Goal: Task Accomplishment & Management: Complete application form

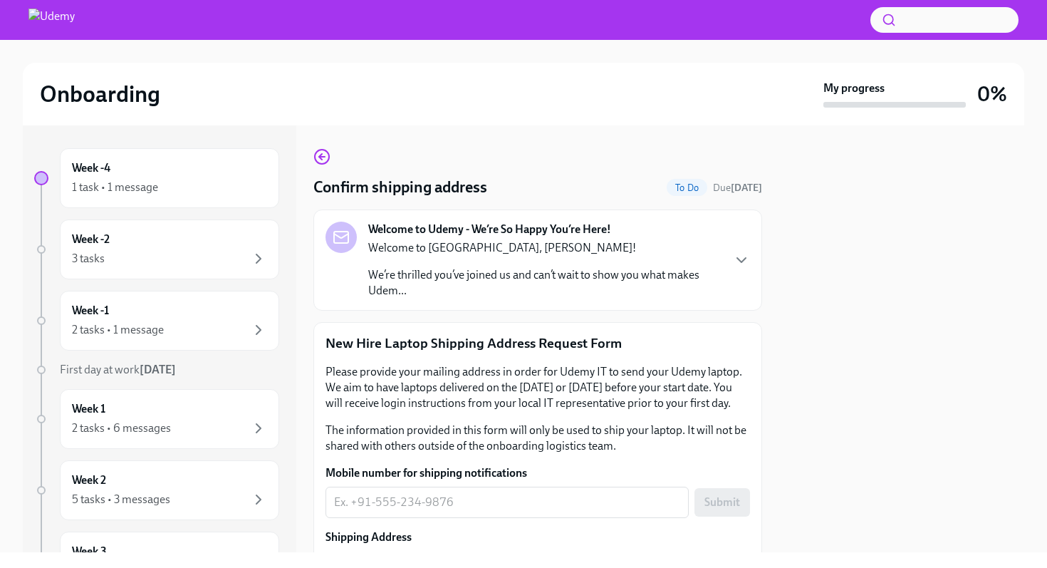
click at [463, 261] on div "Welcome to [GEOGRAPHIC_DATA], [PERSON_NAME]! We’re thrilled you’ve joined us an…" at bounding box center [544, 269] width 353 height 58
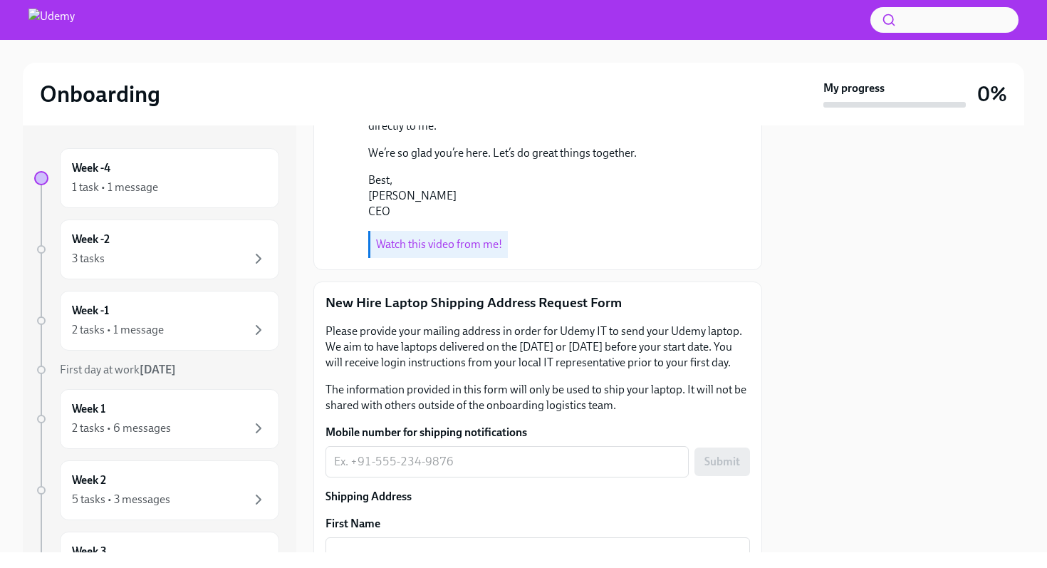
scroll to position [559, 0]
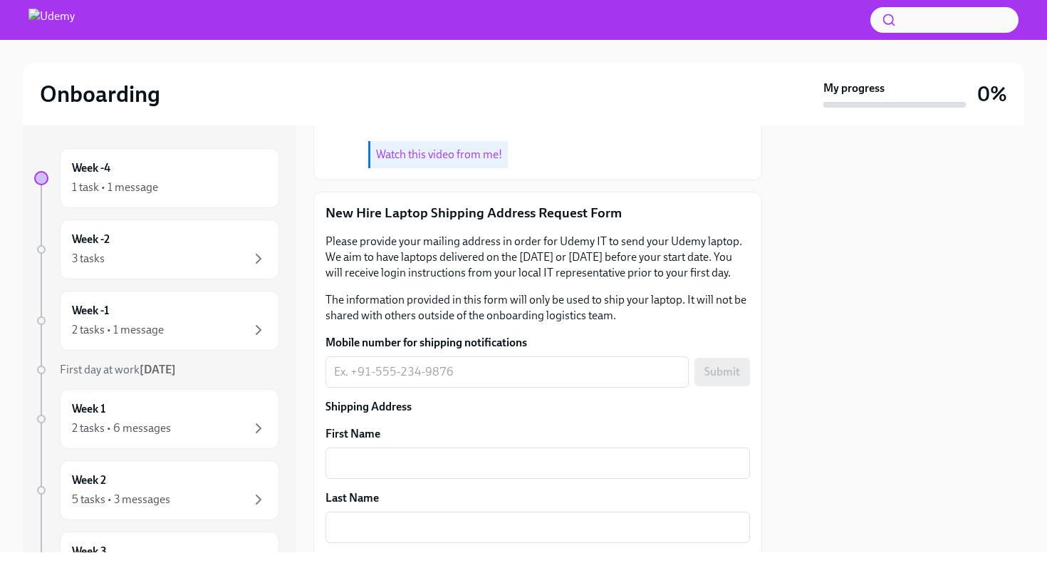
click at [460, 161] on link "Watch this video from me!" at bounding box center [439, 154] width 126 height 14
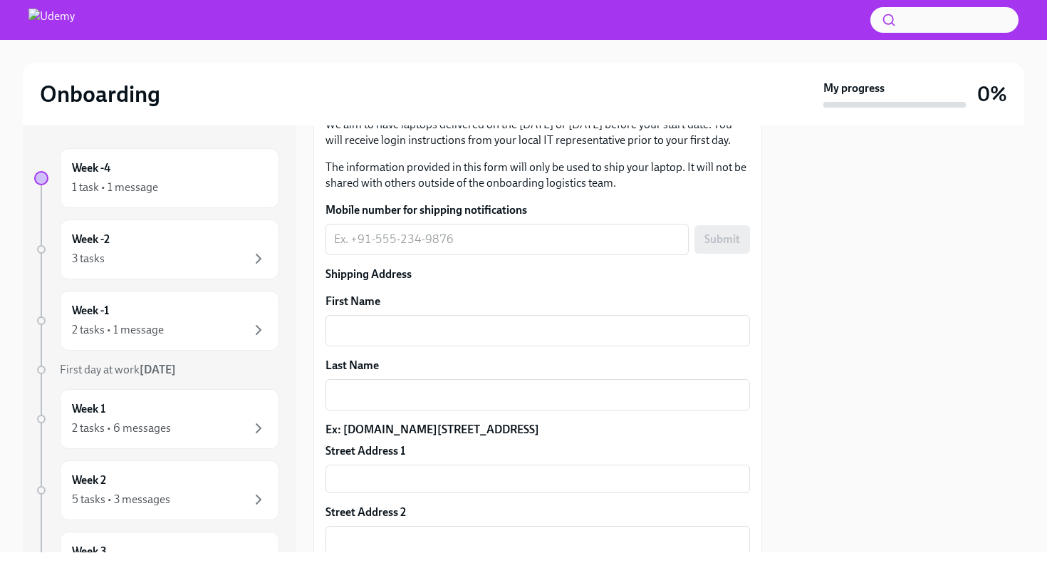
scroll to position [718, 0]
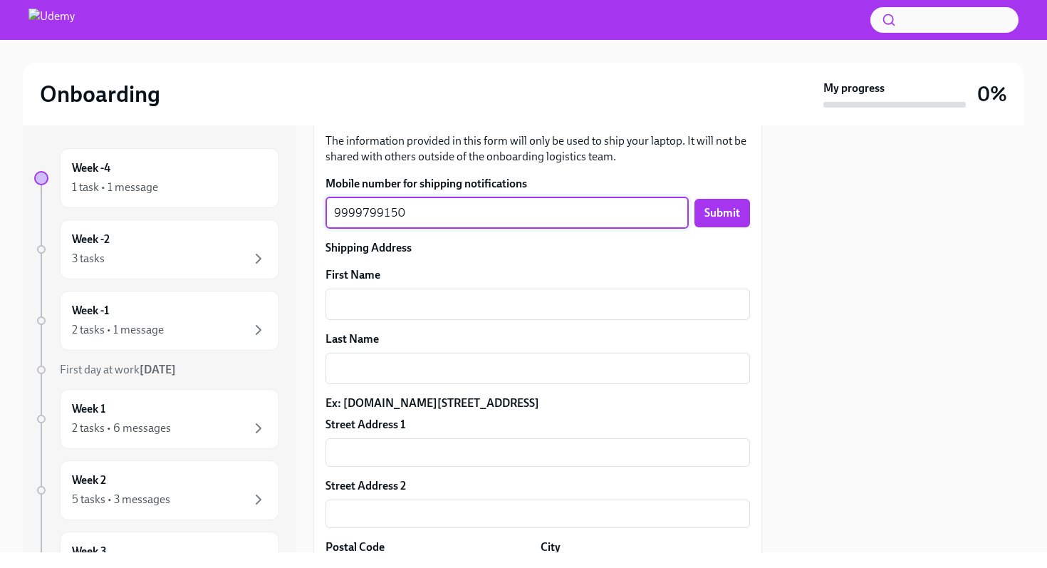
type textarea "9999799150"
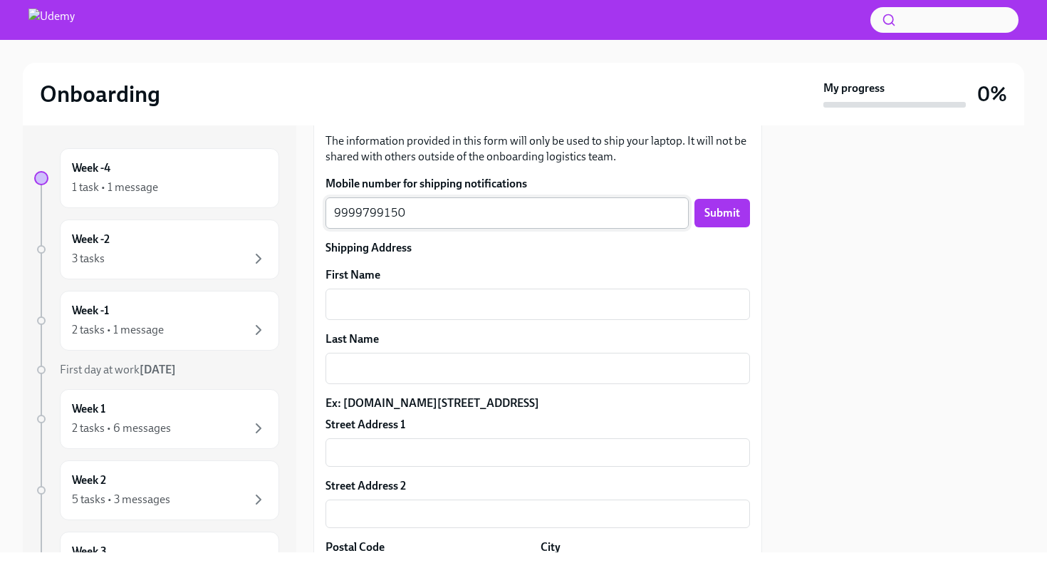
click at [332, 229] on div "9999799150 x ​" at bounding box center [507, 212] width 363 height 31
click at [735, 227] on button "Submit" at bounding box center [723, 213] width 56 height 29
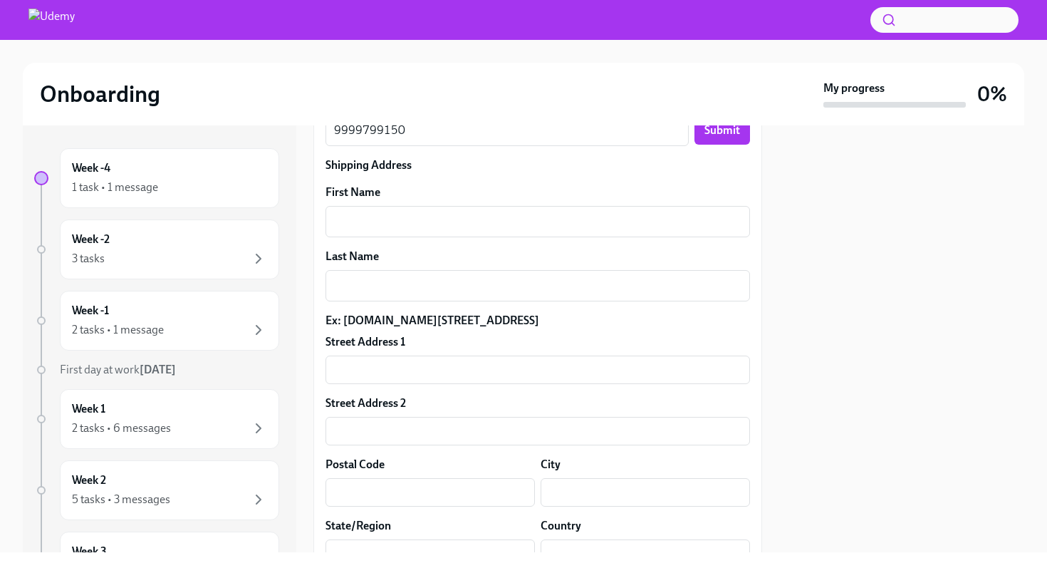
scroll to position [809, 0]
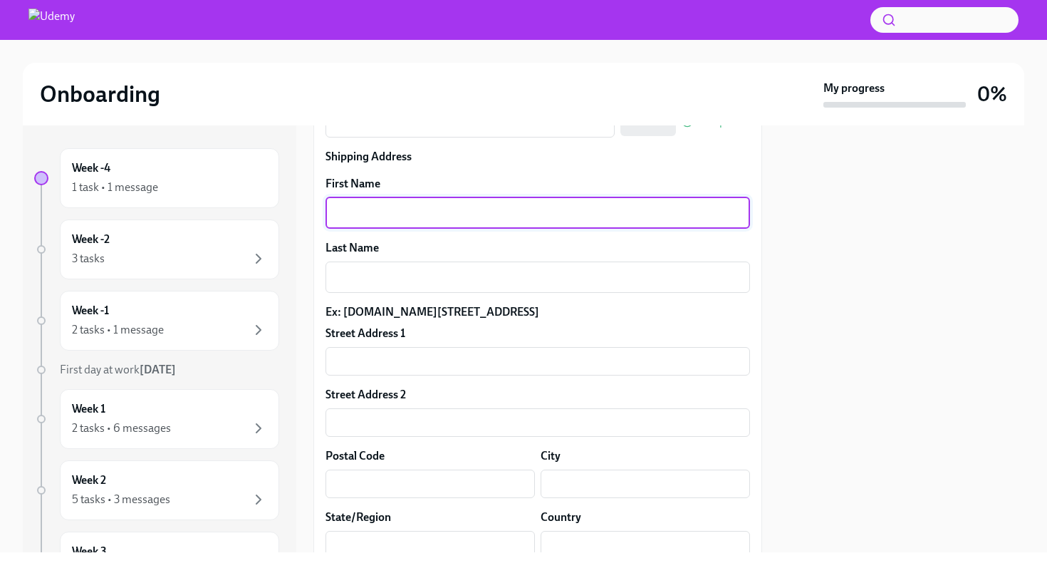
click at [390, 222] on textarea "First Name" at bounding box center [538, 212] width 408 height 17
type textarea "[PERSON_NAME]"
click at [385, 286] on textarea "Last Name" at bounding box center [538, 277] width 408 height 17
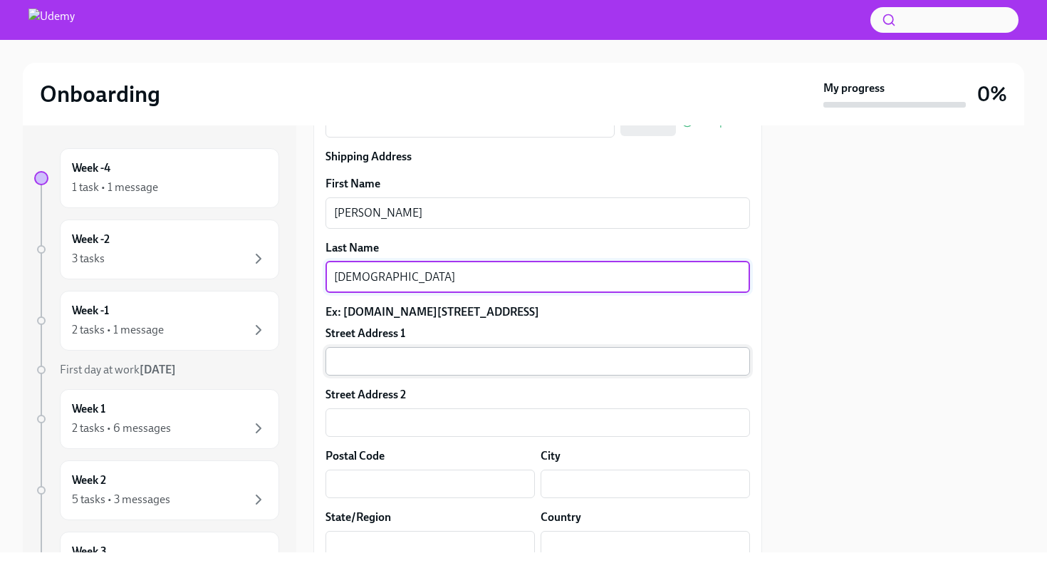
type textarea "[DEMOGRAPHIC_DATA]"
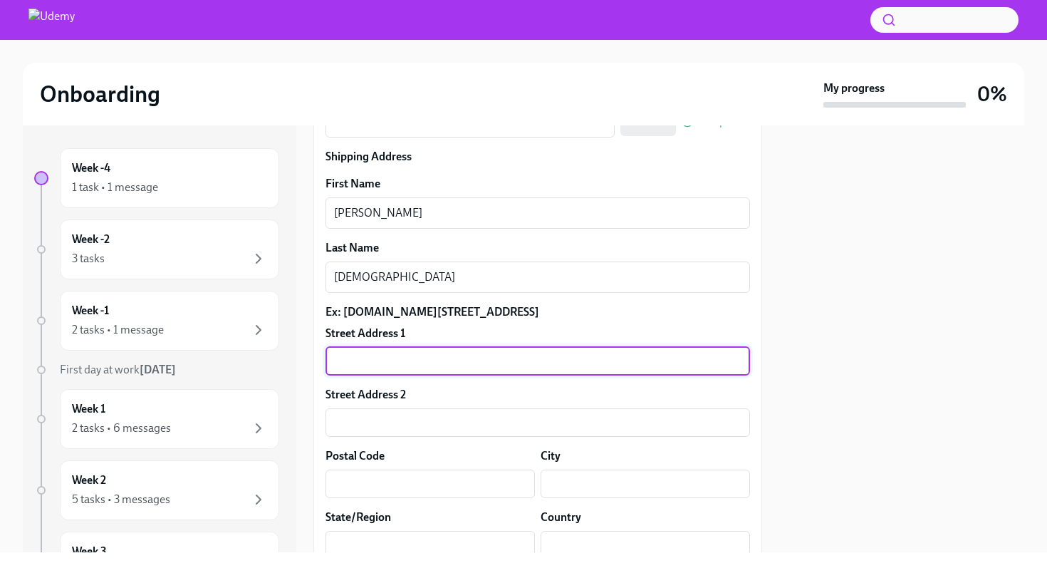
click at [385, 376] on input "text" at bounding box center [538, 361] width 425 height 29
type input "Whitefield"
type input "E-072, Prestige Ozone"
type input "560066"
type input "[GEOGRAPHIC_DATA]"
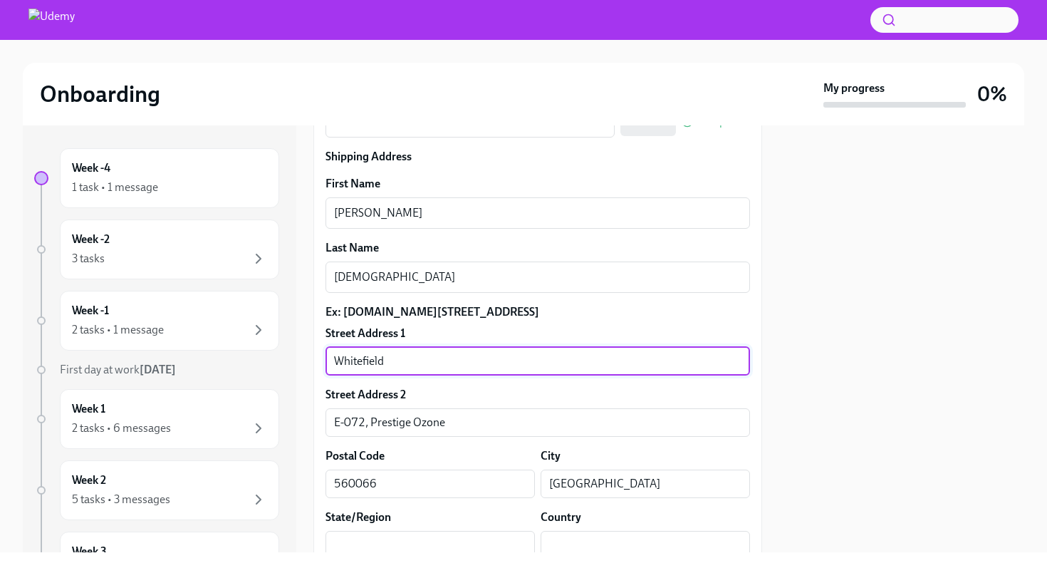
type input "[GEOGRAPHIC_DATA]"
type input "IN"
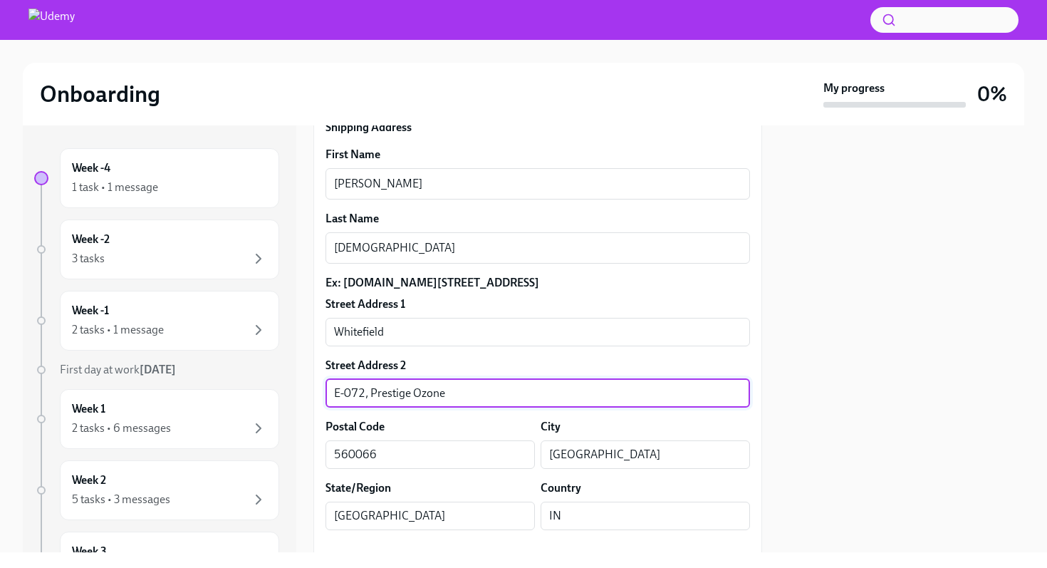
drag, startPoint x: 450, startPoint y: 487, endPoint x: 326, endPoint y: 487, distance: 124.0
click at [326, 408] on input "E-072, Prestige Ozone" at bounding box center [538, 393] width 425 height 29
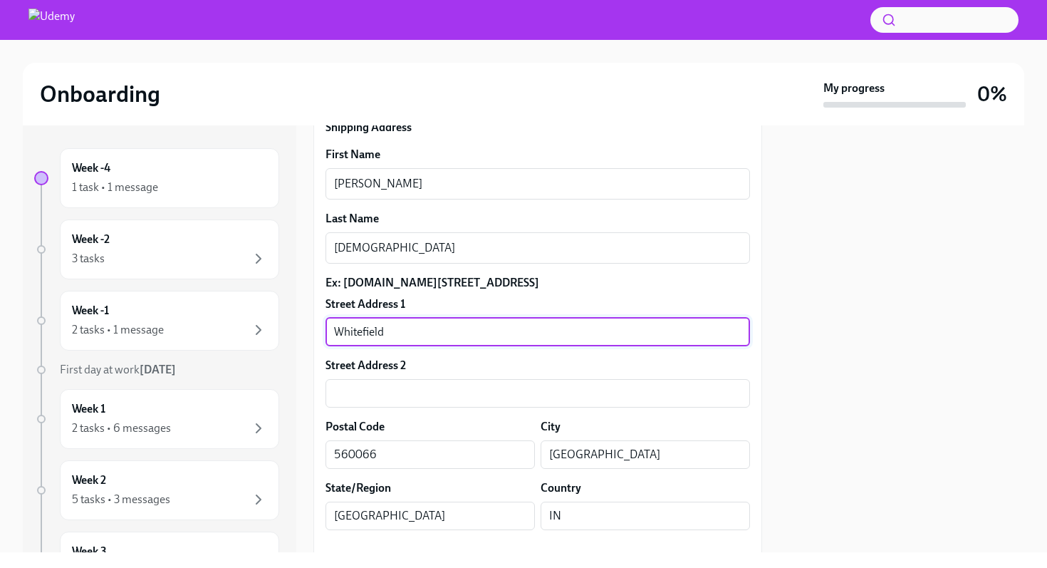
drag, startPoint x: 397, startPoint y: 419, endPoint x: 320, endPoint y: 418, distance: 77.0
click at [320, 418] on div "New Hire Laptop Shipping Address Request Form Please provide your mailing addre…" at bounding box center [538, 252] width 449 height 681
paste input "E-072, Prestige Ozone"
type input "E-072, Prestige Ozone"
click at [356, 408] on input "text" at bounding box center [538, 393] width 425 height 29
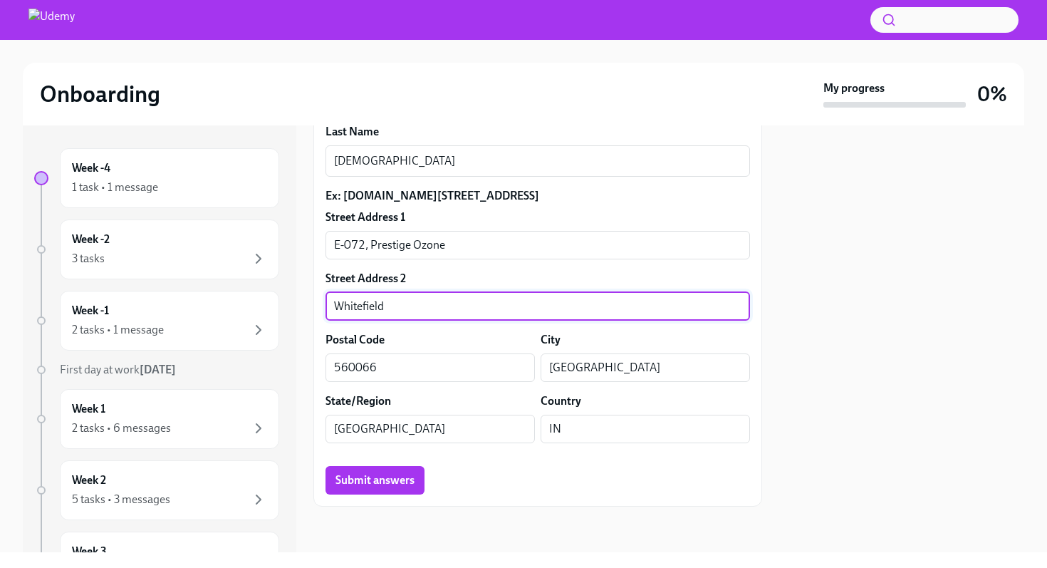
scroll to position [1002, 0]
type input "[GEOGRAPHIC_DATA], Near Nexus [GEOGRAPHIC_DATA]"
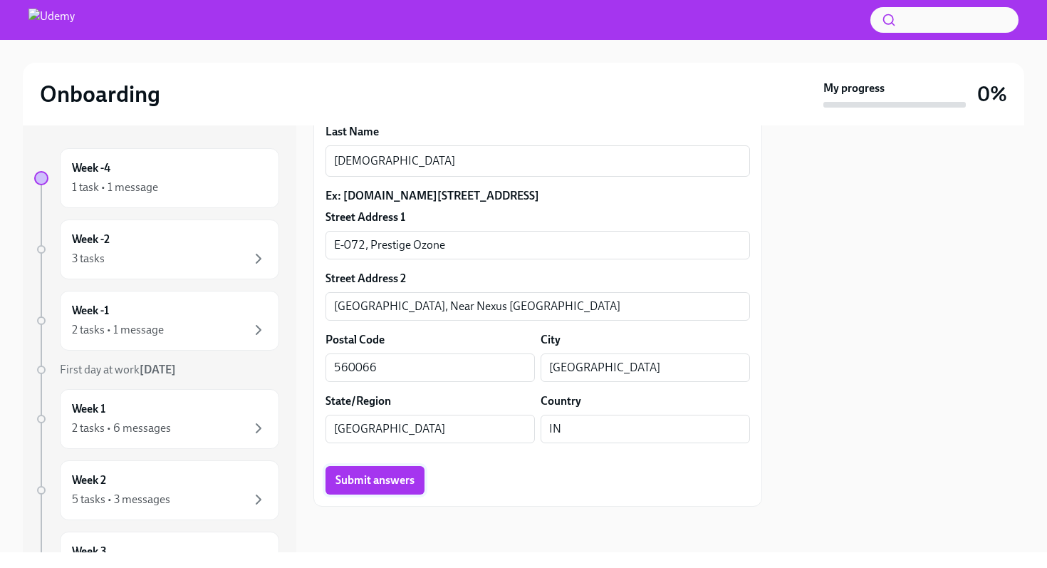
click at [397, 487] on span "Submit answers" at bounding box center [375, 480] width 79 height 14
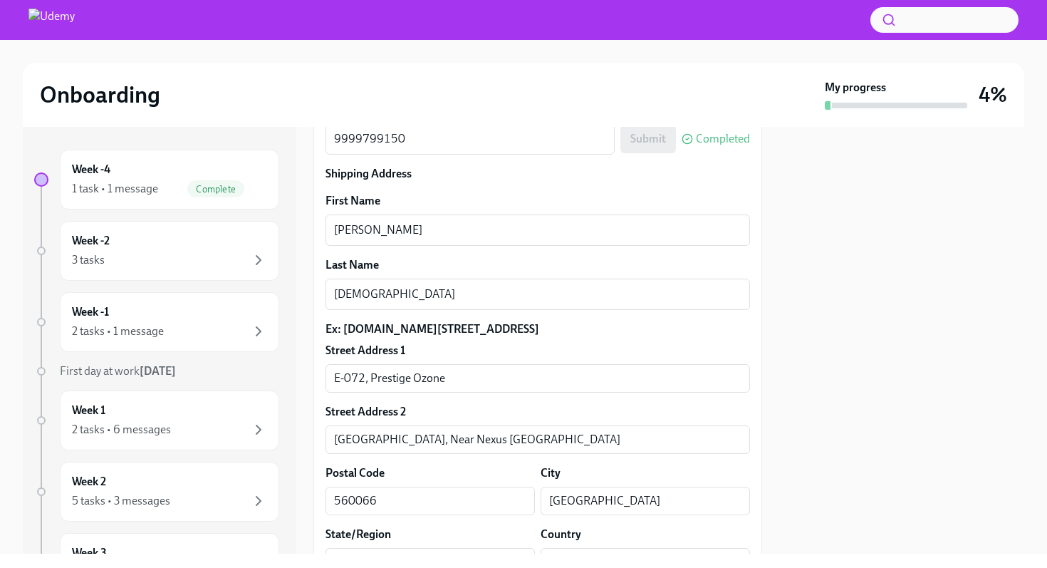
scroll to position [1015, 0]
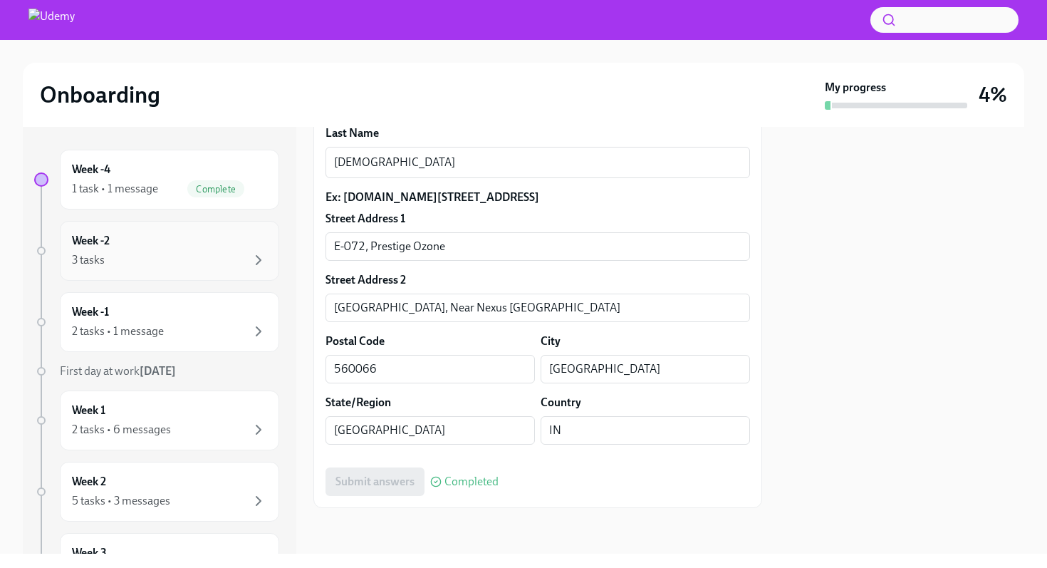
click at [214, 242] on div "Week -2 3 tasks" at bounding box center [169, 251] width 195 height 36
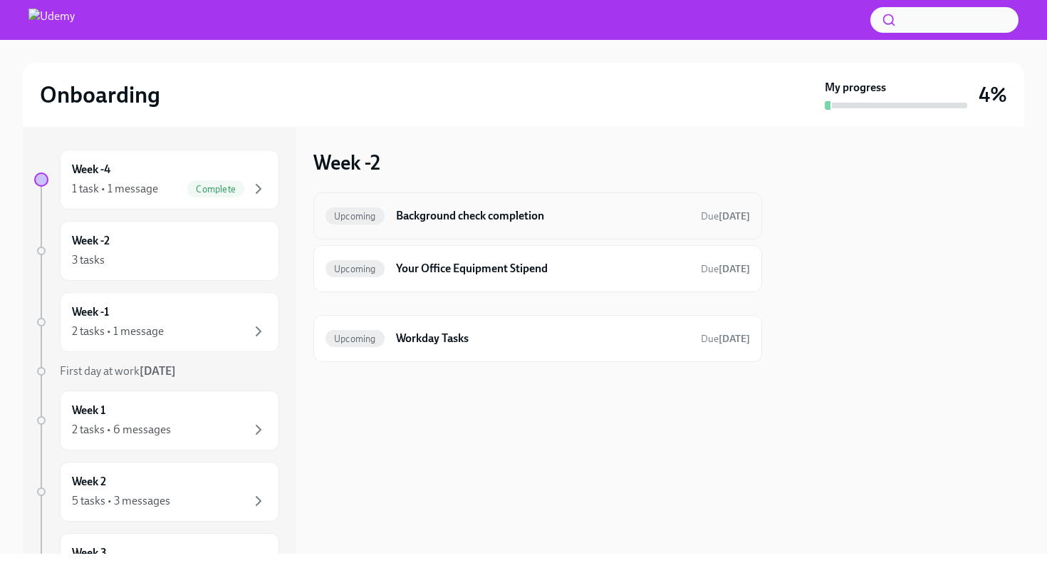
click at [608, 220] on h6 "Background check completion" at bounding box center [543, 216] width 294 height 16
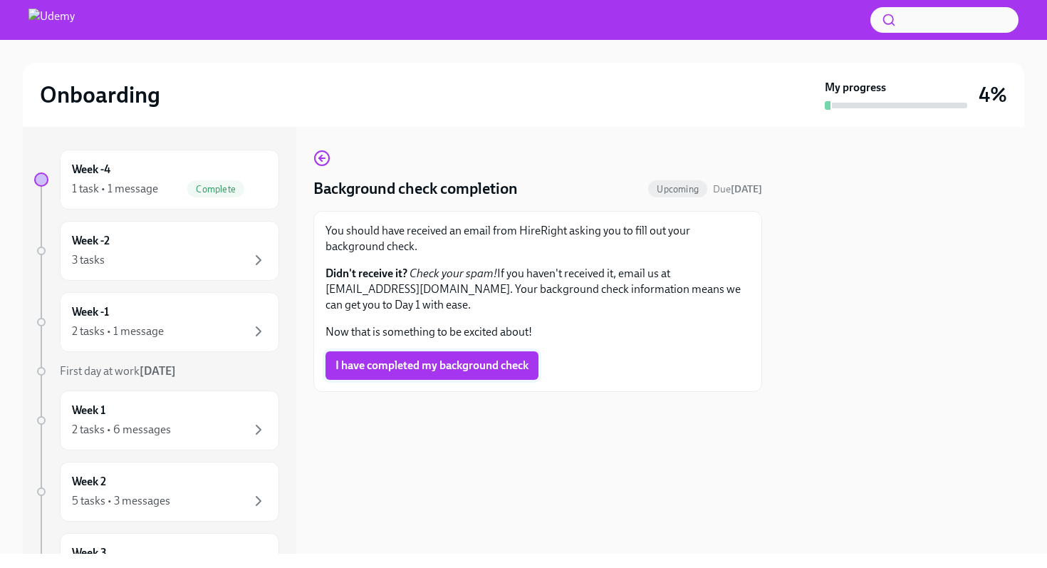
click at [458, 367] on span "I have completed my background check" at bounding box center [432, 365] width 193 height 14
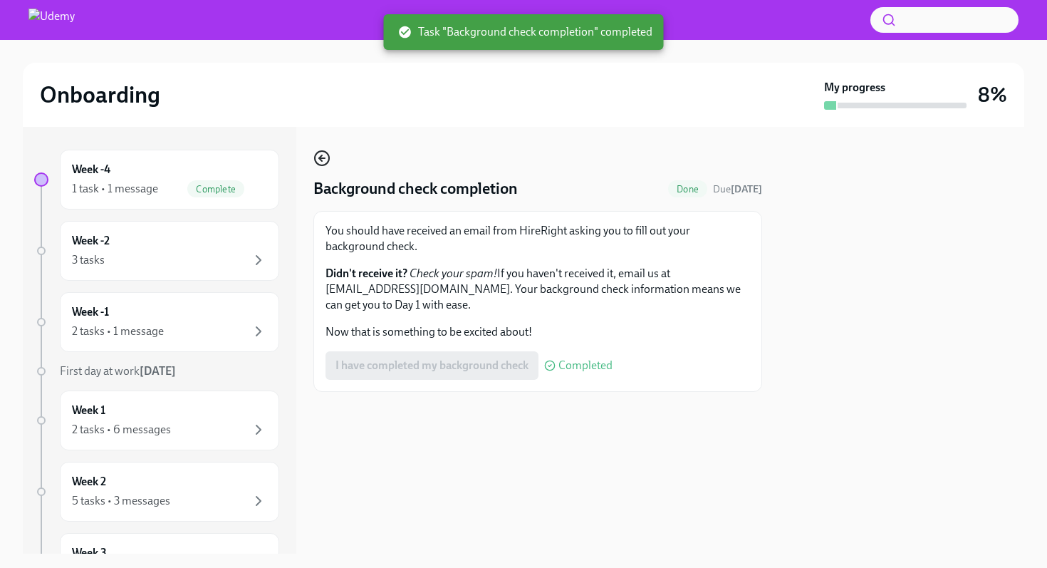
click at [323, 155] on icon "button" at bounding box center [322, 158] width 17 height 17
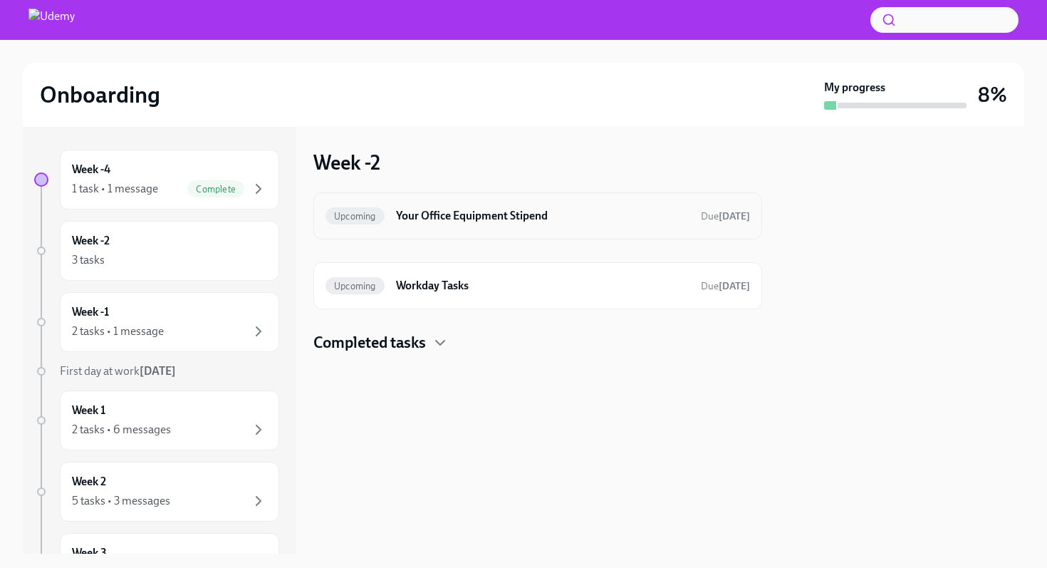
click at [482, 225] on div "Upcoming Your Office Equipment Stipend Due [DATE]" at bounding box center [538, 215] width 425 height 23
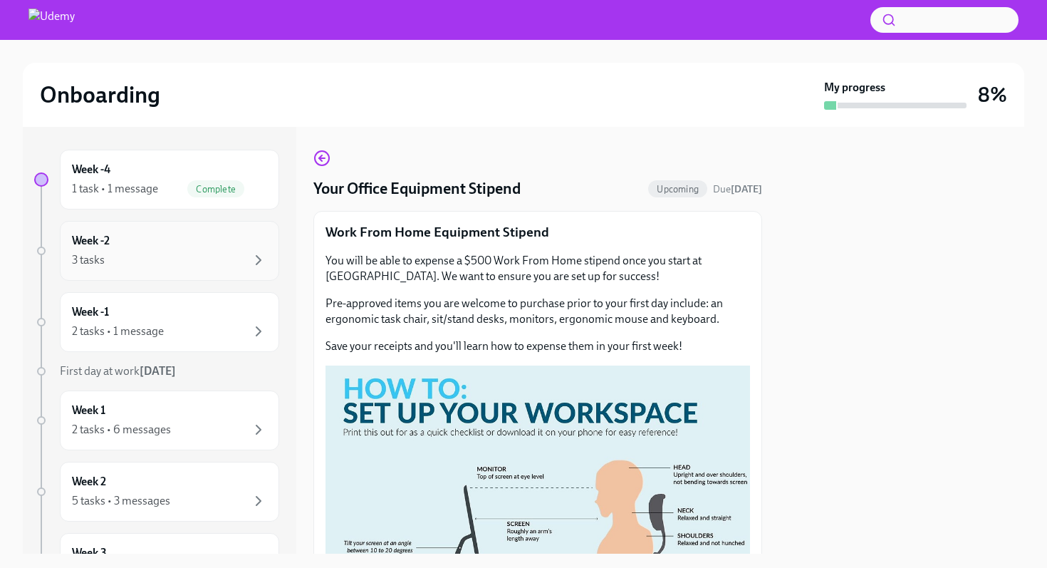
click at [222, 245] on div "Week -2 3 tasks" at bounding box center [169, 251] width 195 height 36
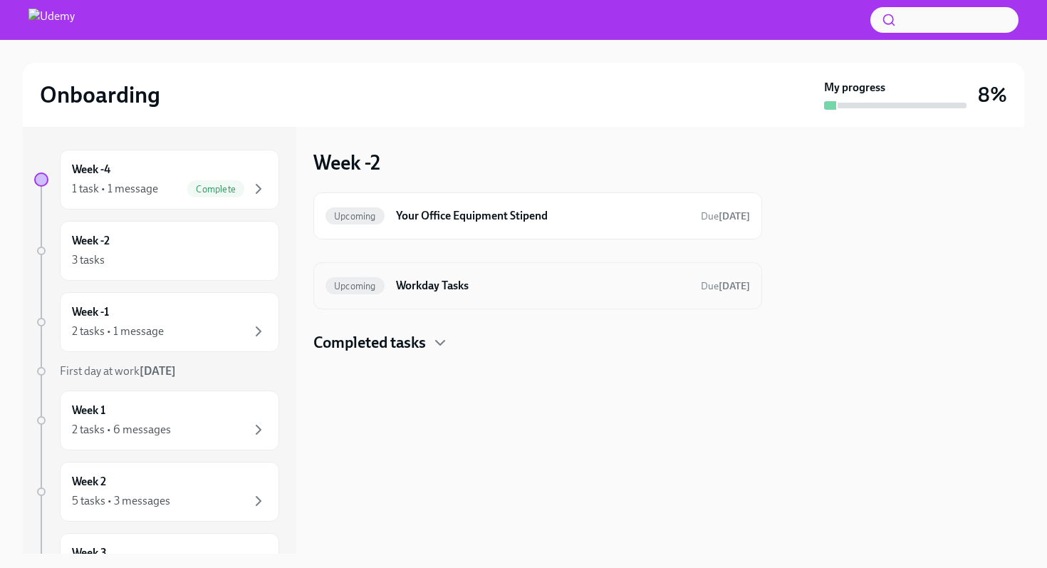
click at [418, 284] on h6 "Workday Tasks" at bounding box center [543, 286] width 294 height 16
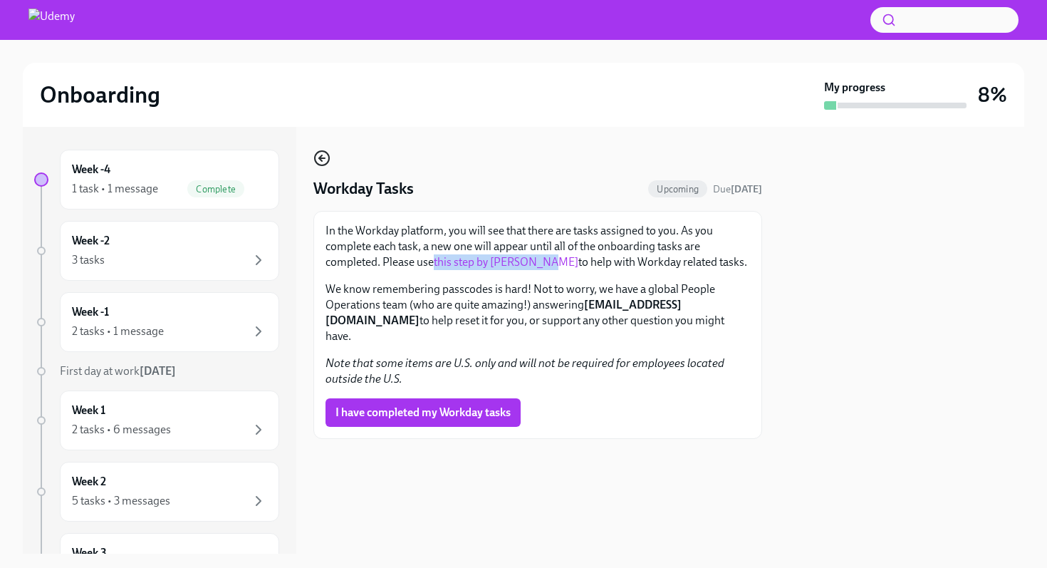
click at [314, 162] on icon "button" at bounding box center [322, 158] width 17 height 17
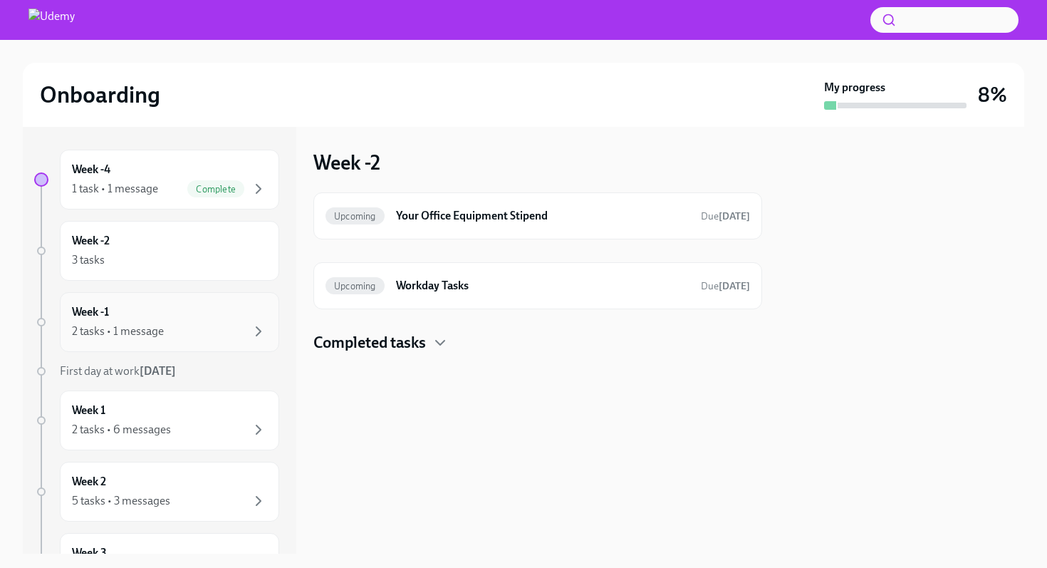
click at [176, 321] on div "Week -1 2 tasks • 1 message" at bounding box center [169, 322] width 195 height 36
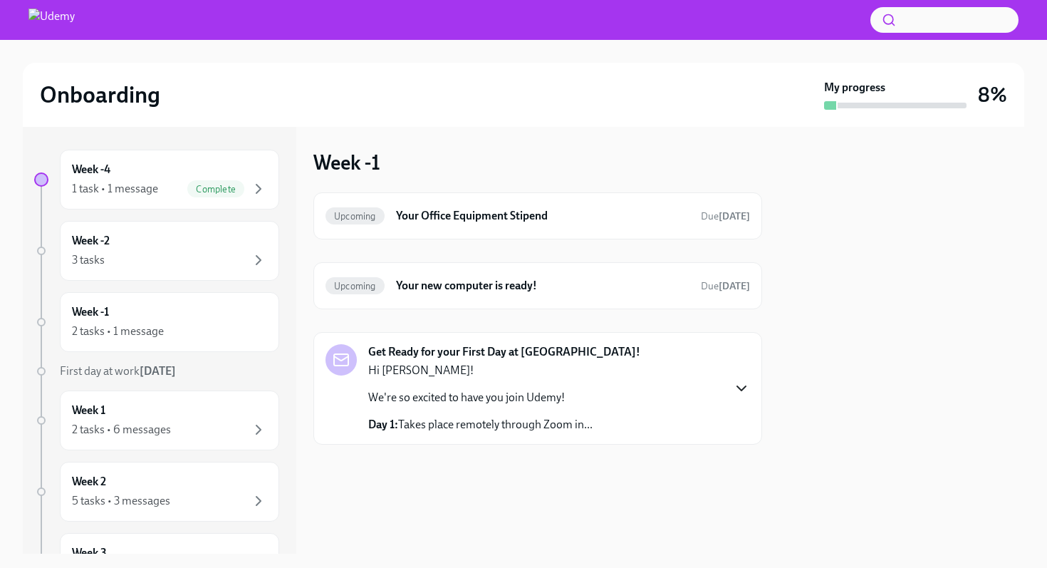
click at [742, 382] on icon "button" at bounding box center [741, 388] width 17 height 17
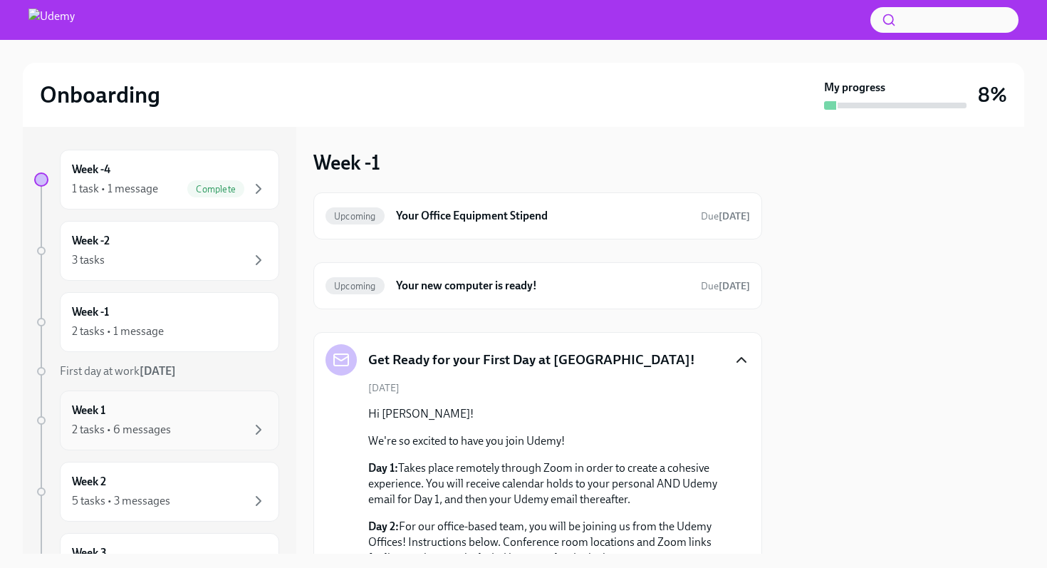
click at [187, 403] on div "Week 1 2 tasks • 6 messages" at bounding box center [169, 421] width 195 height 36
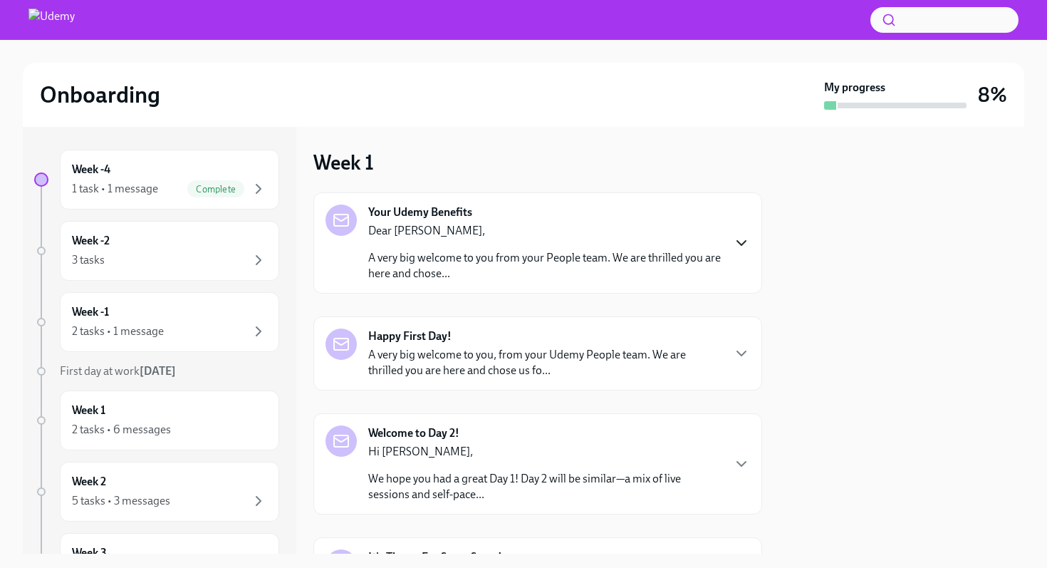
click at [741, 242] on icon "button" at bounding box center [741, 242] width 17 height 17
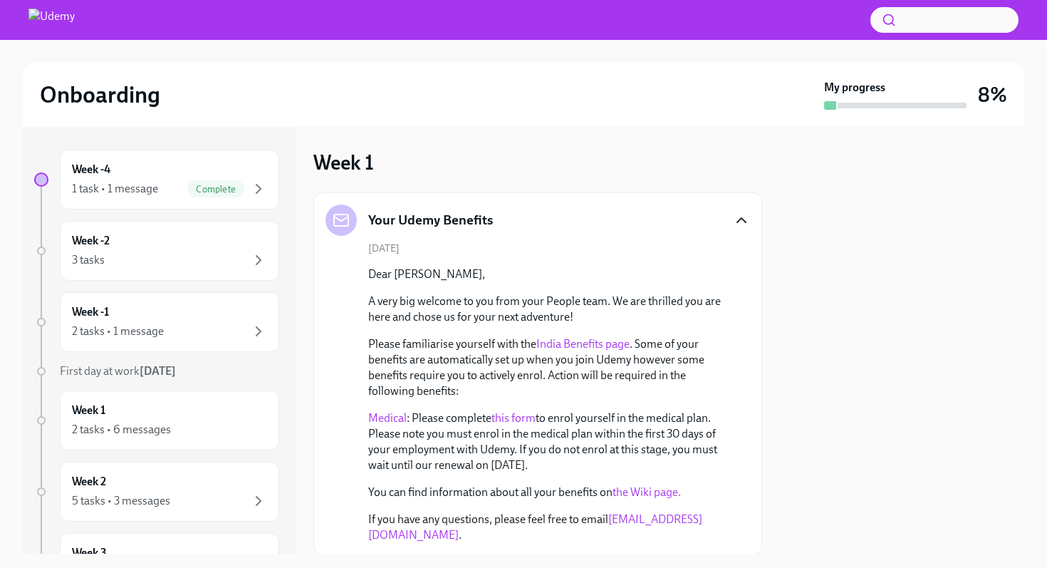
click at [594, 343] on link "India Benefits page" at bounding box center [583, 344] width 93 height 14
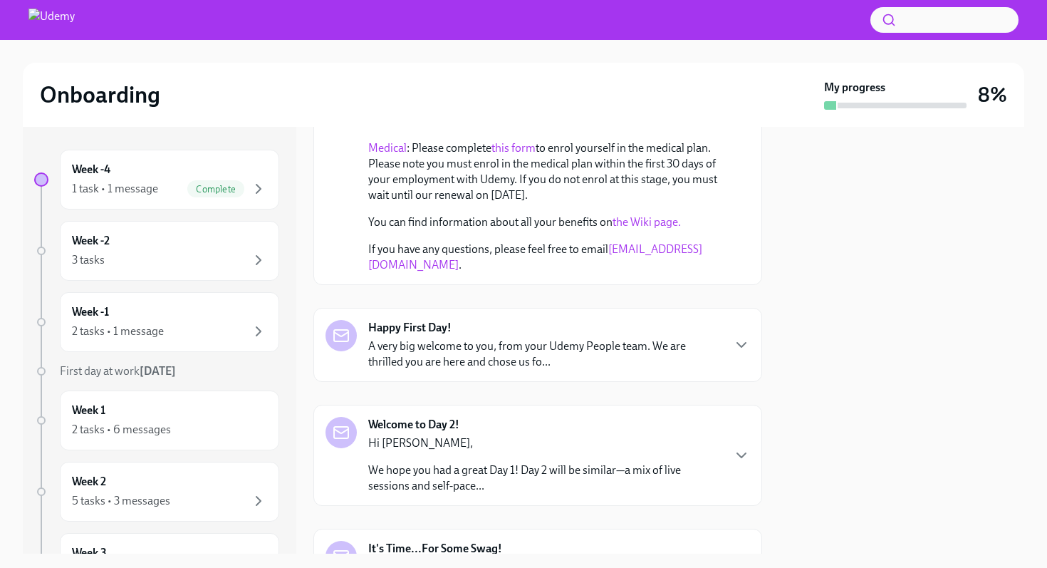
scroll to position [272, 0]
click at [740, 341] on icon "button" at bounding box center [741, 343] width 9 height 4
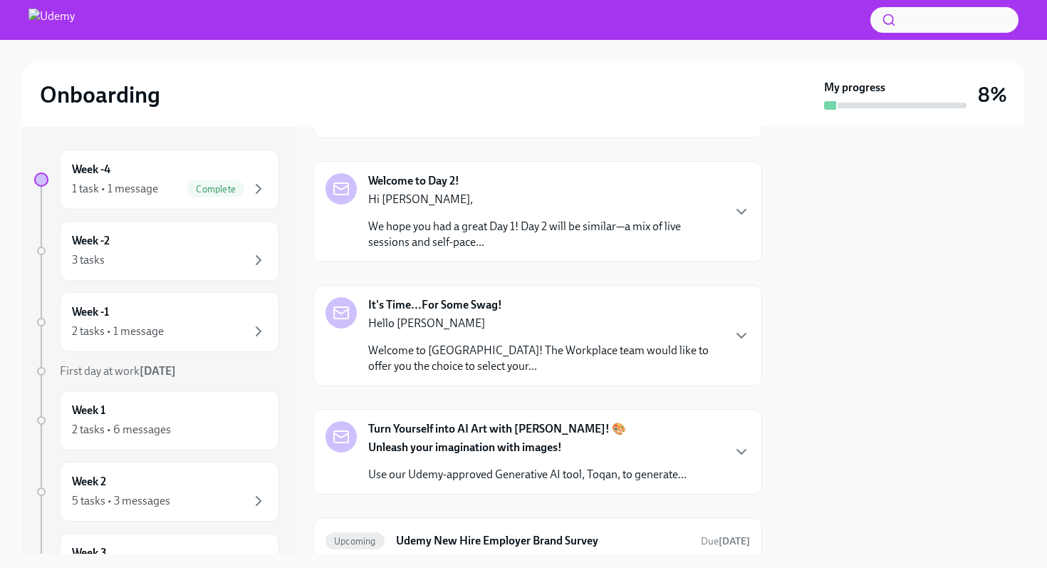
scroll to position [1126, 0]
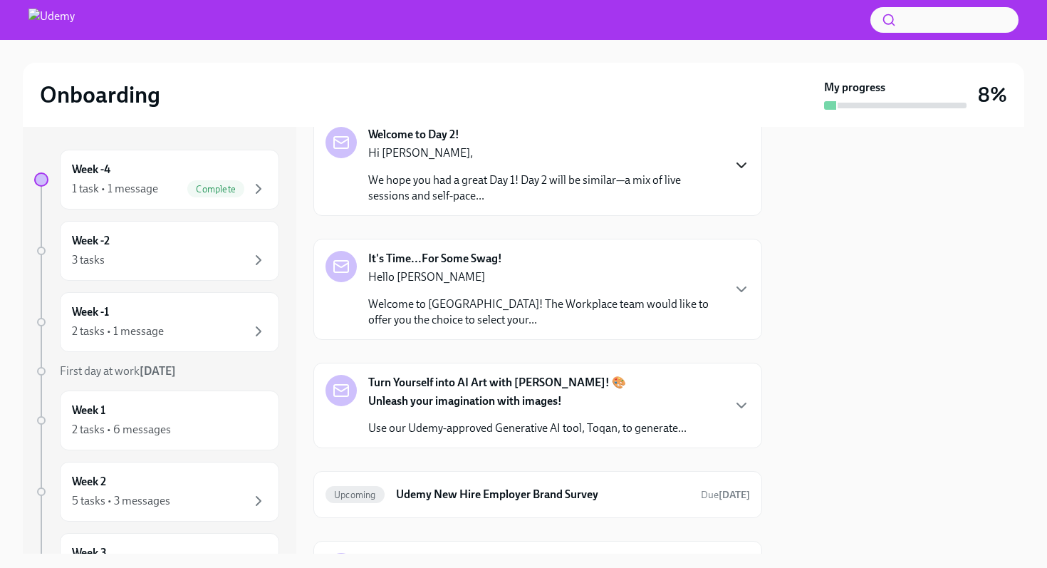
click at [745, 174] on icon "button" at bounding box center [741, 165] width 17 height 17
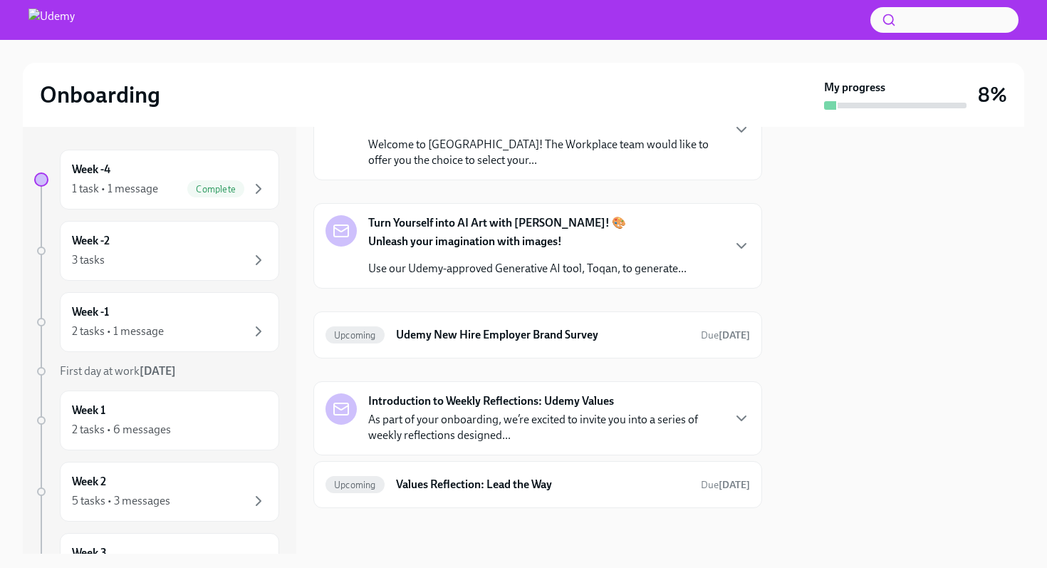
scroll to position [1540, 0]
click at [740, 138] on icon "button" at bounding box center [741, 129] width 17 height 17
click at [742, 254] on icon "button" at bounding box center [741, 245] width 17 height 17
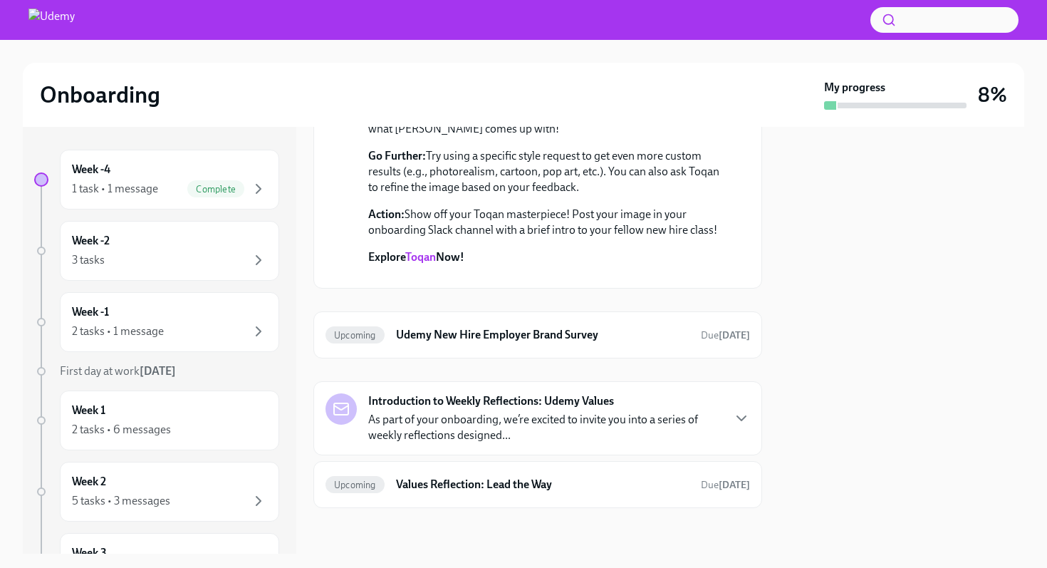
scroll to position [2850, 0]
click at [743, 410] on icon "button" at bounding box center [741, 418] width 17 height 17
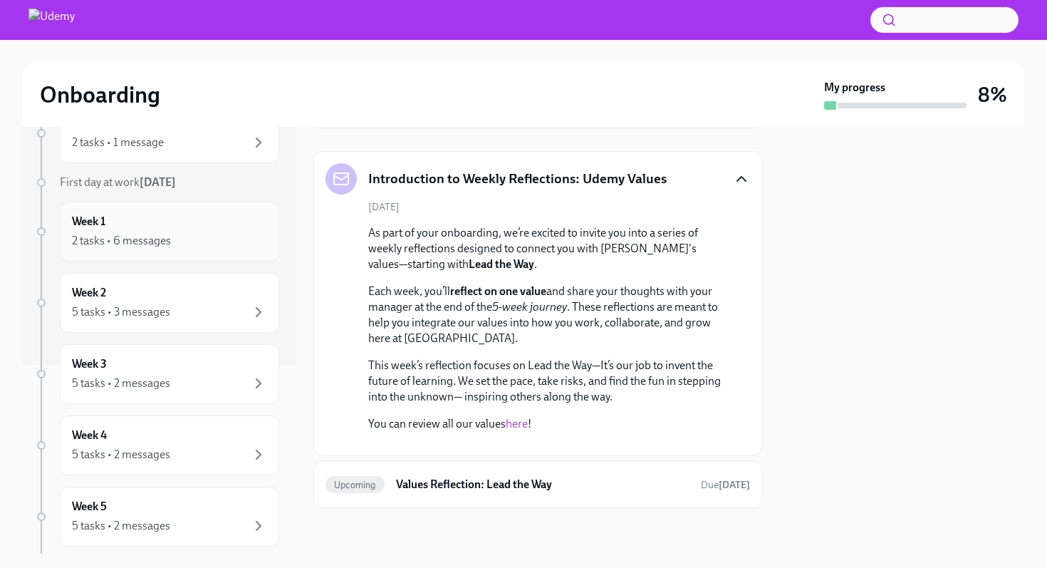
scroll to position [195, 0]
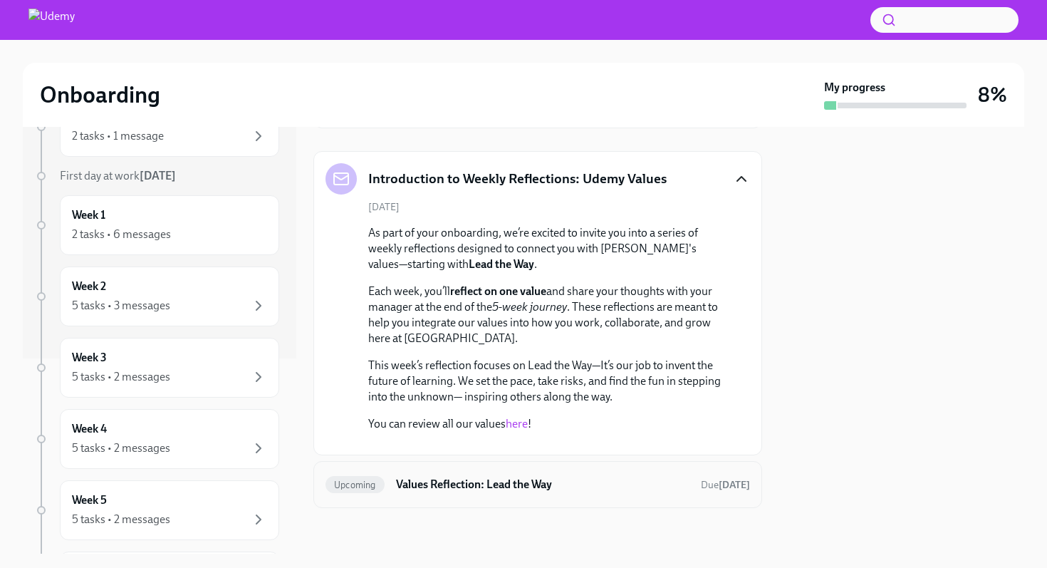
click at [480, 490] on h6 "Values Reflection: Lead the Way" at bounding box center [543, 485] width 294 height 16
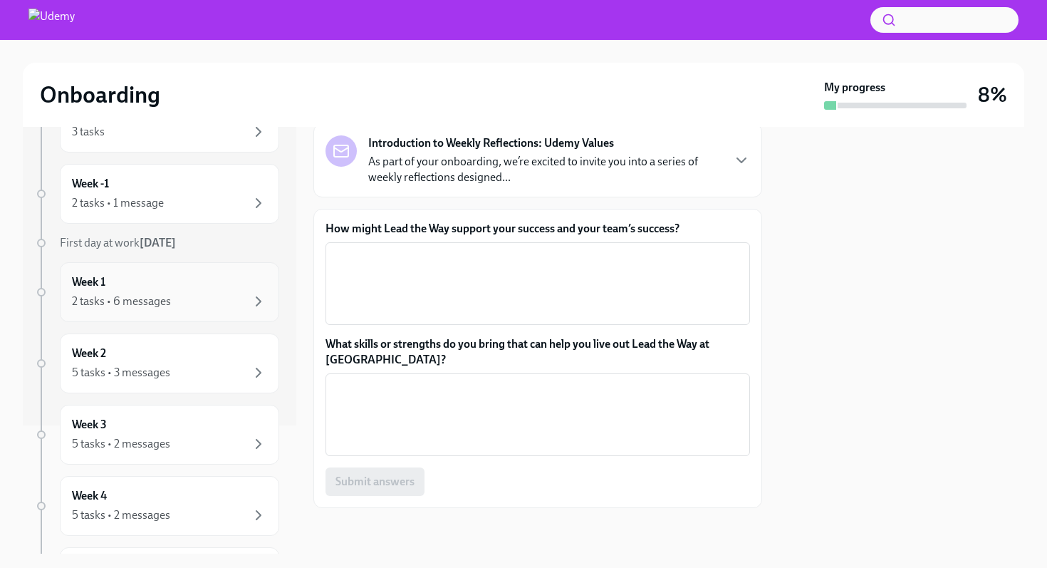
scroll to position [139, 0]
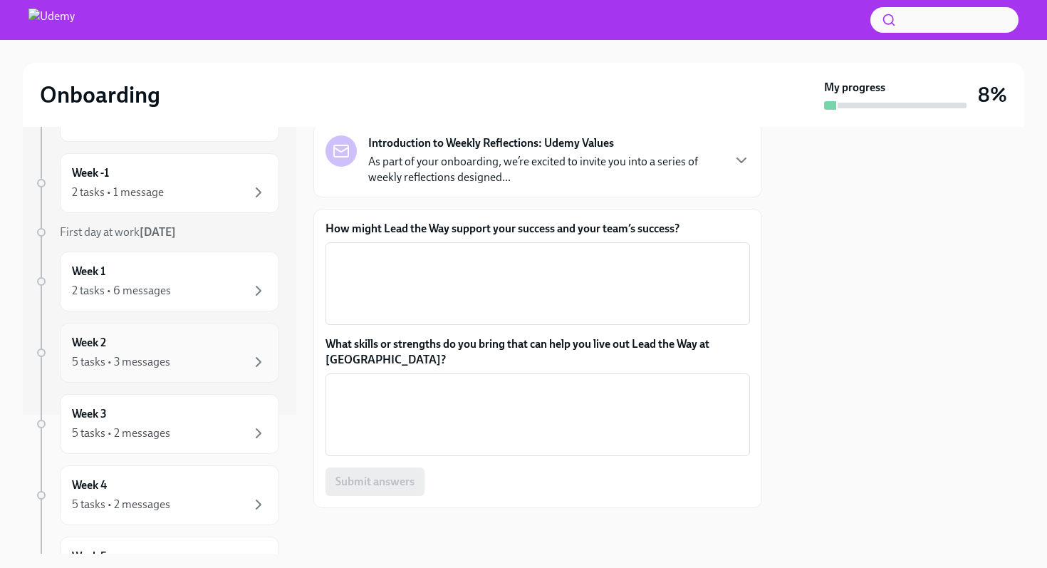
click at [200, 359] on div "5 tasks • 3 messages" at bounding box center [169, 361] width 195 height 17
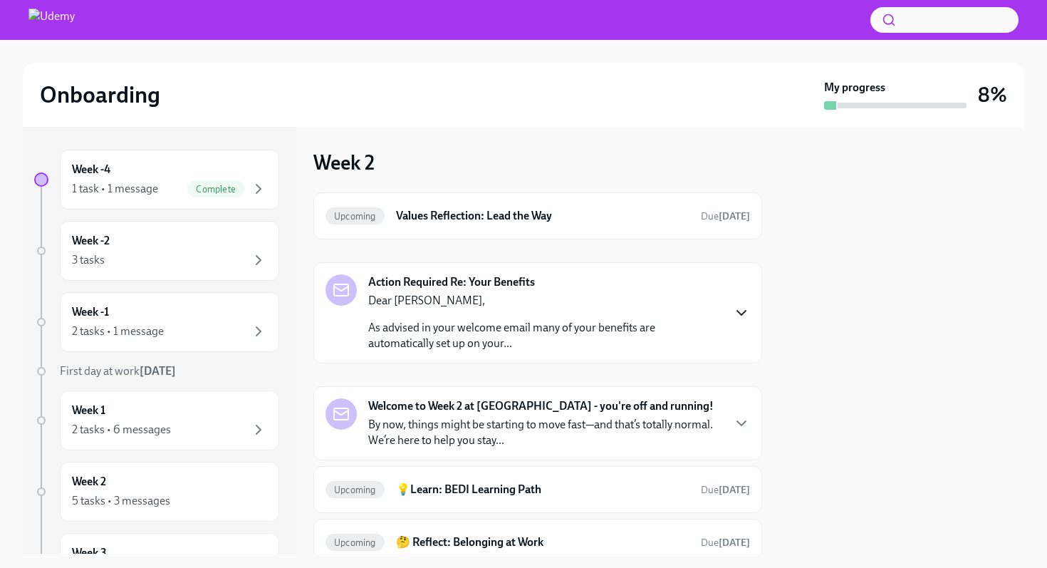
click at [745, 314] on icon "button" at bounding box center [741, 312] width 17 height 17
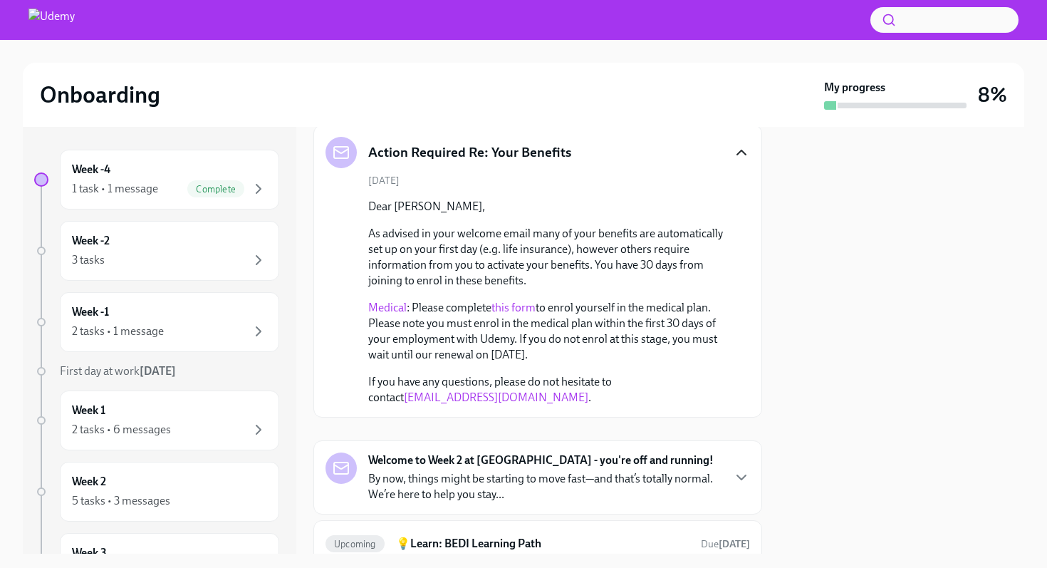
scroll to position [133, 0]
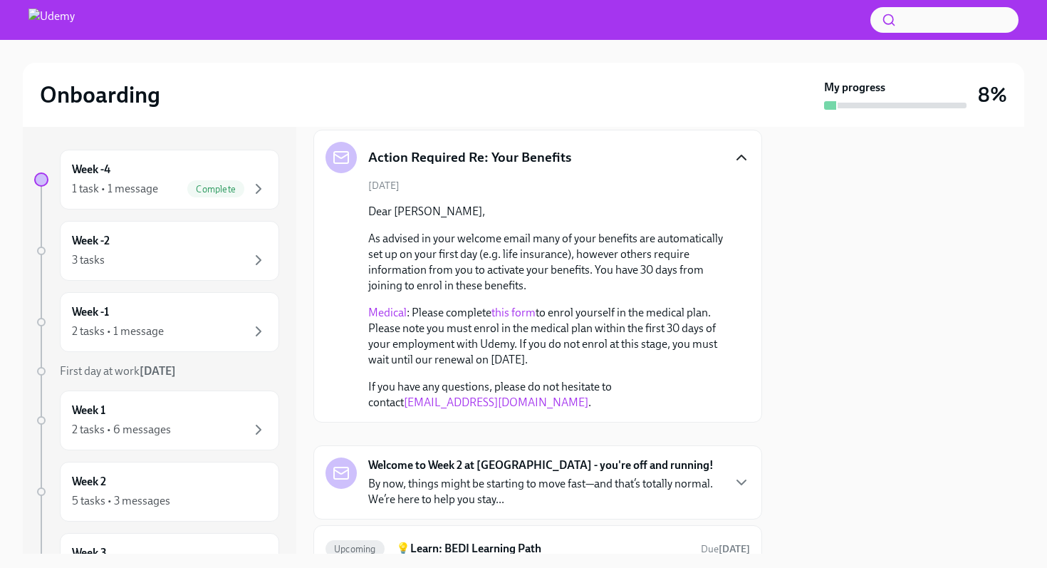
click at [740, 154] on icon "button" at bounding box center [741, 157] width 17 height 17
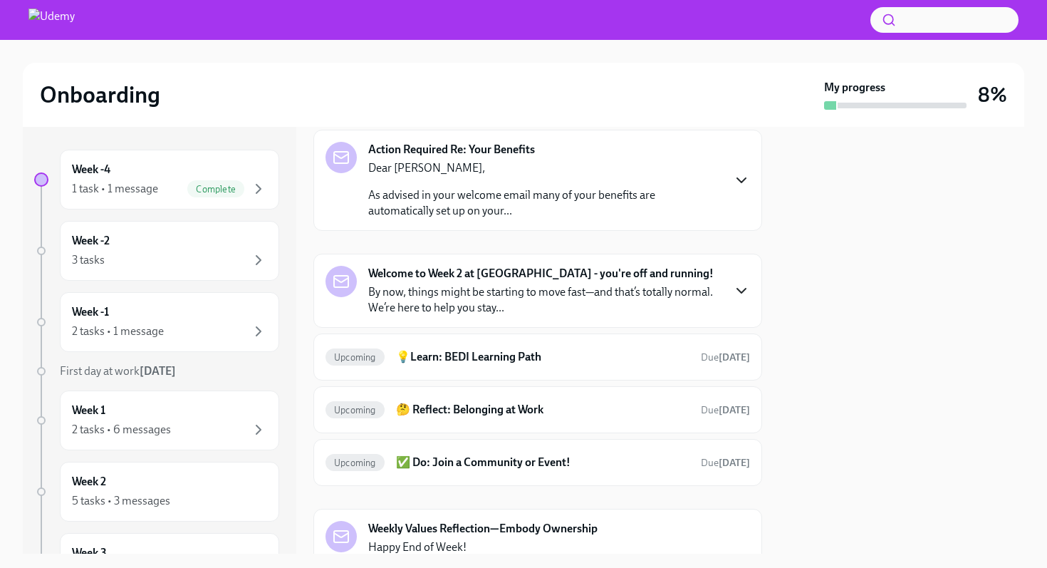
click at [742, 289] on icon "button" at bounding box center [741, 290] width 17 height 17
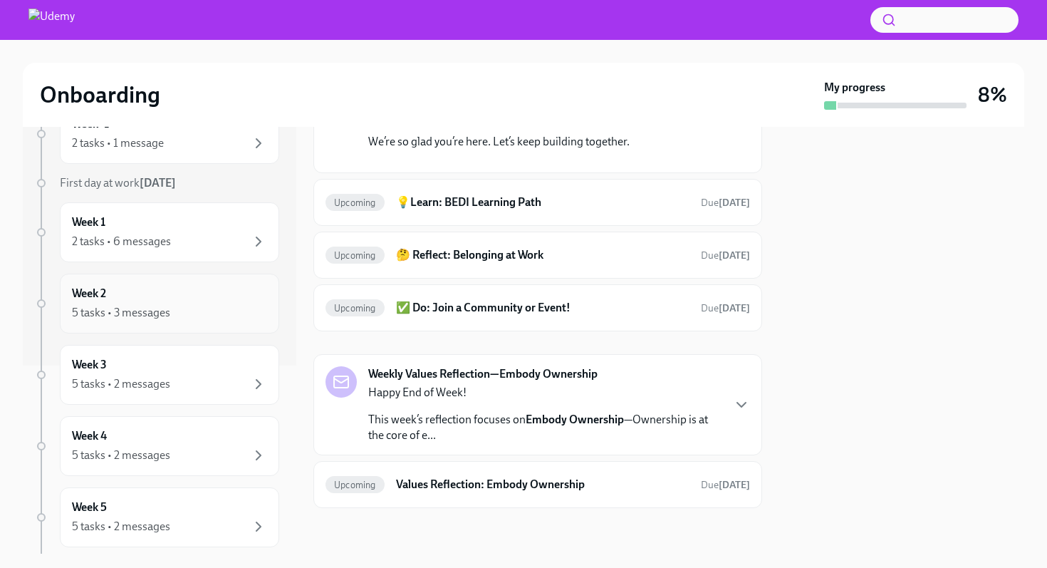
scroll to position [208, 0]
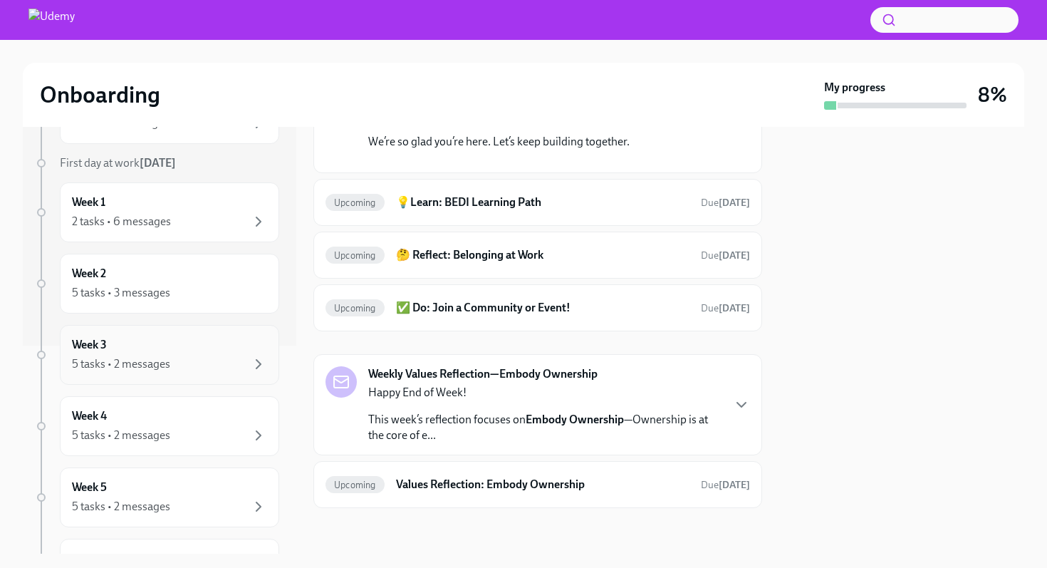
click at [223, 358] on div "5 tasks • 2 messages" at bounding box center [169, 364] width 195 height 17
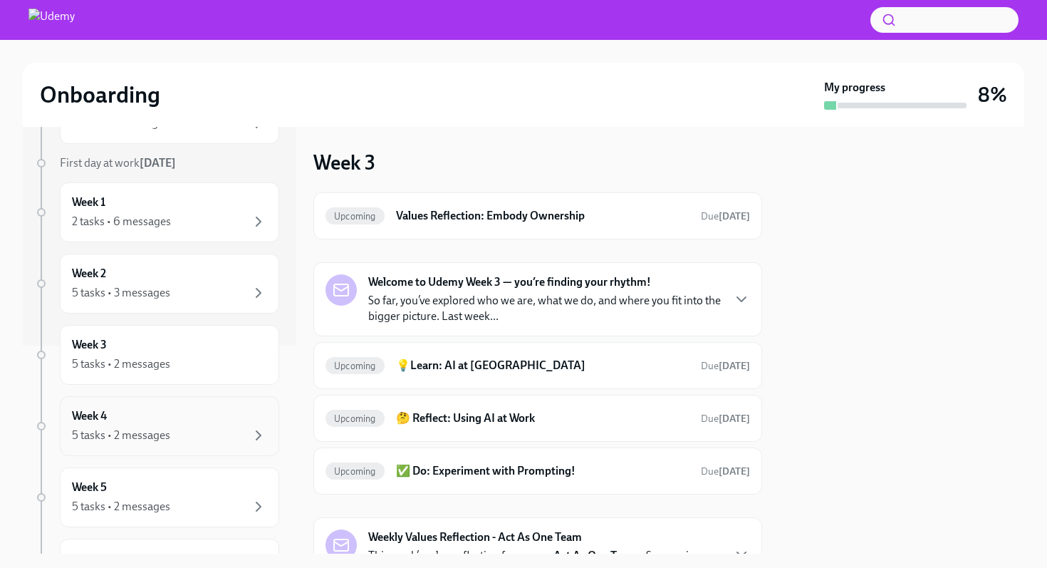
click at [224, 431] on div "5 tasks • 2 messages" at bounding box center [169, 435] width 195 height 17
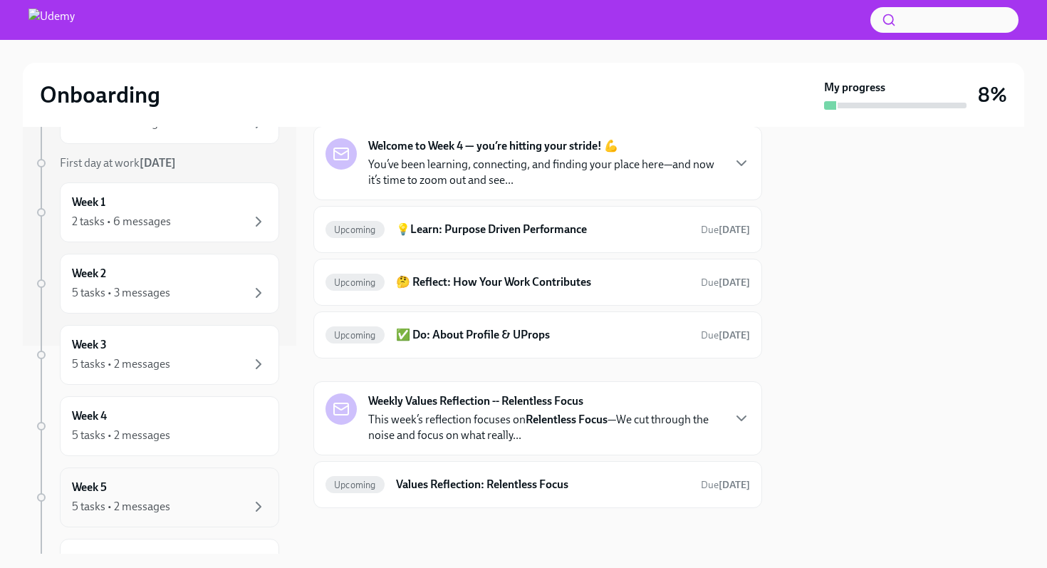
click at [197, 489] on div "Week 5 5 tasks • 2 messages" at bounding box center [169, 498] width 195 height 36
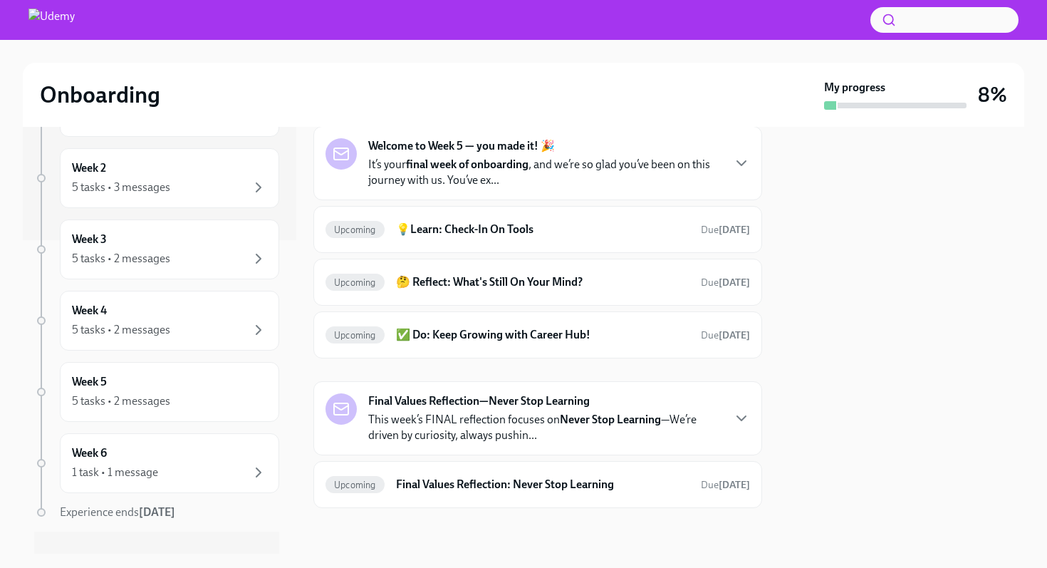
scroll to position [337, 0]
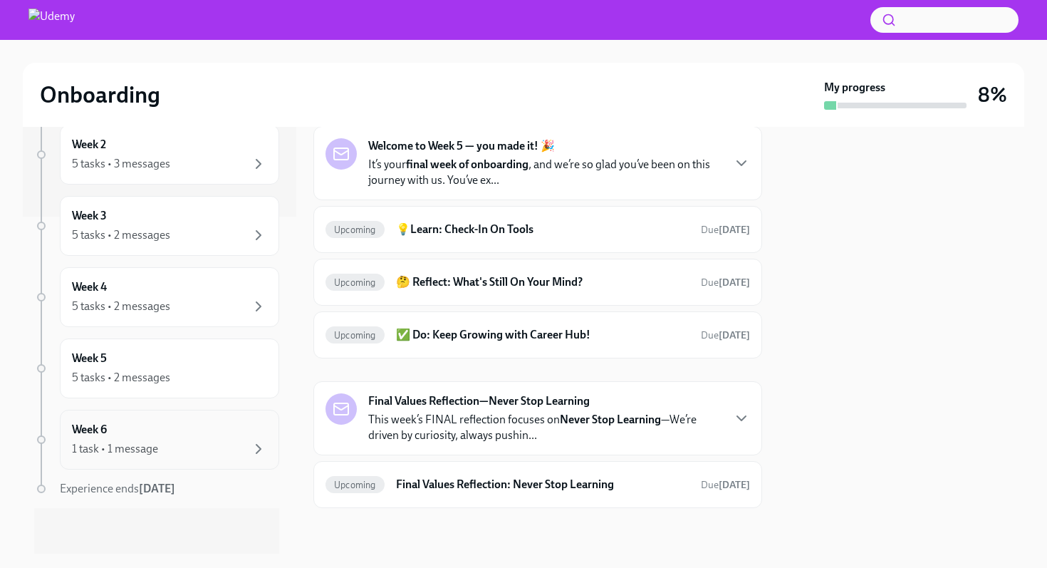
click at [209, 433] on div "Week 6 1 task • 1 message" at bounding box center [169, 440] width 195 height 36
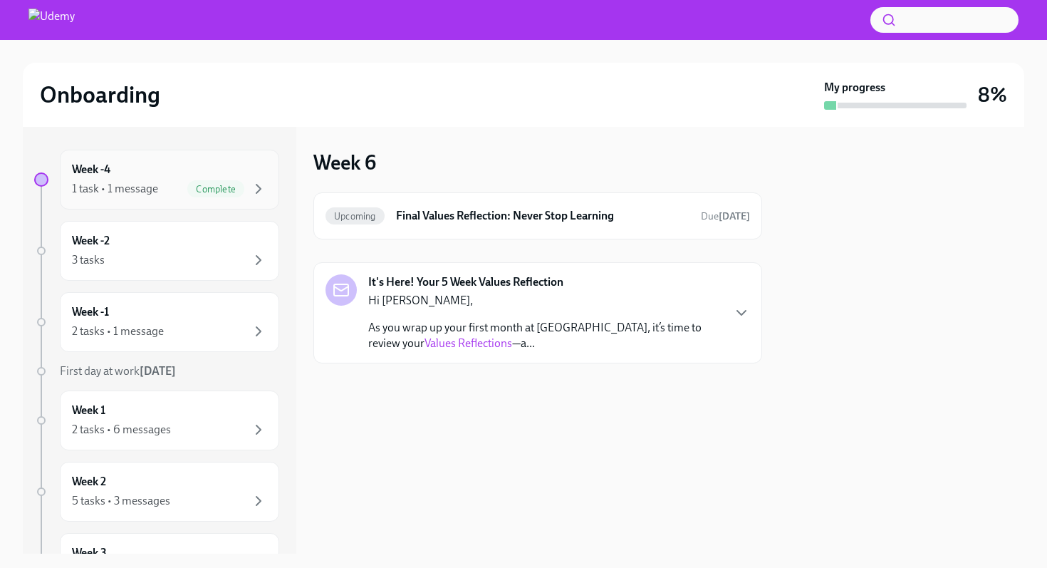
click at [185, 162] on div "Week -4 1 task • 1 message Complete" at bounding box center [169, 180] width 195 height 36
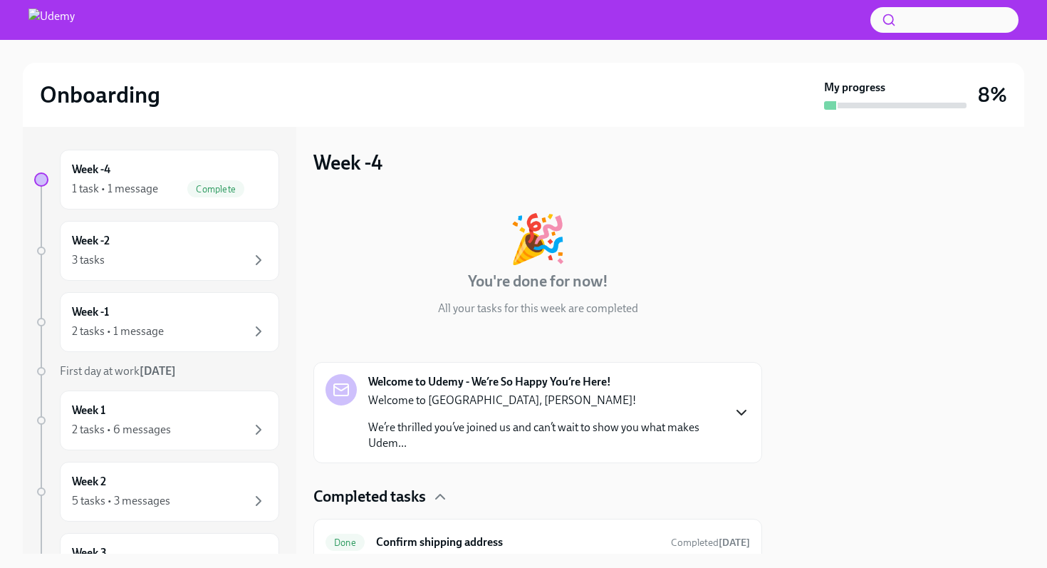
click at [745, 413] on icon "button" at bounding box center [741, 412] width 17 height 17
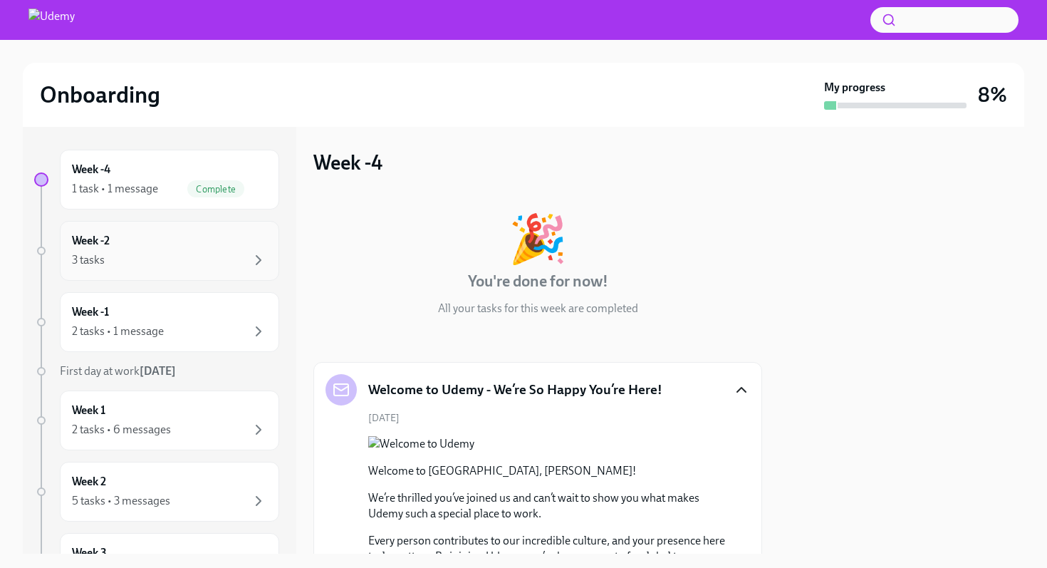
click at [211, 255] on div "3 tasks" at bounding box center [169, 260] width 195 height 17
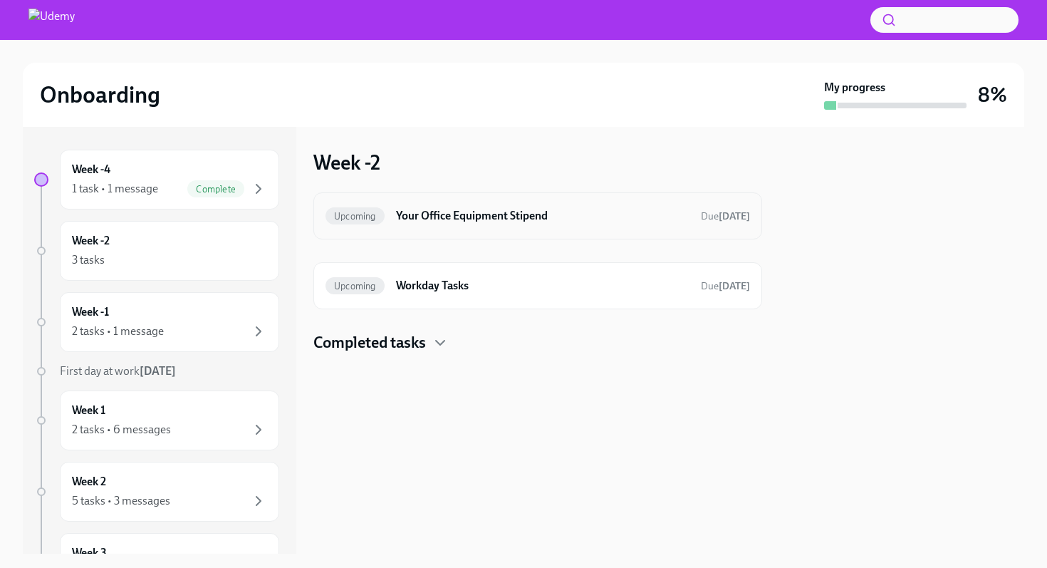
click at [408, 210] on h6 "Your Office Equipment Stipend" at bounding box center [543, 216] width 294 height 16
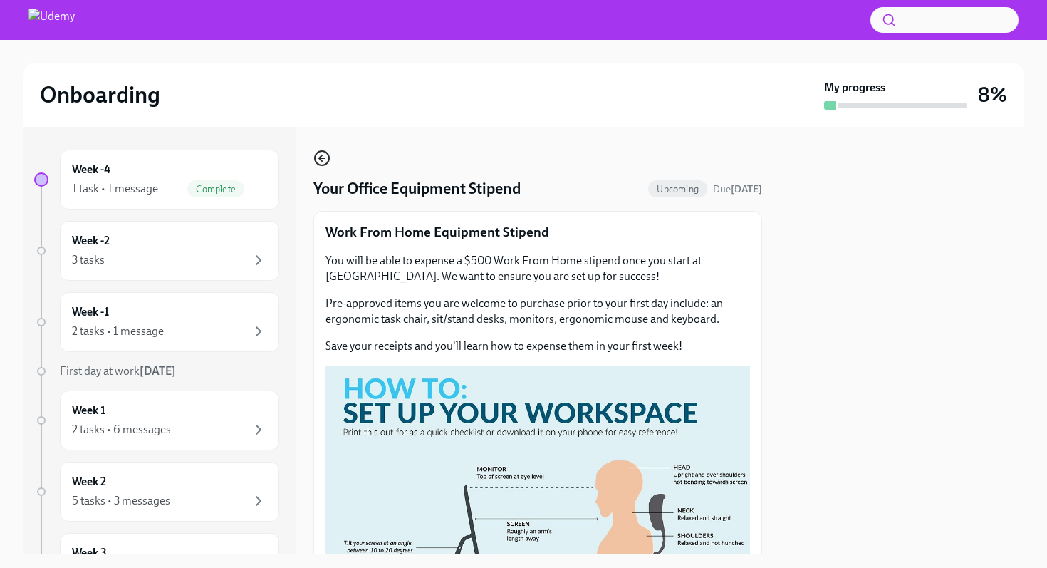
click at [322, 162] on icon "button" at bounding box center [322, 158] width 17 height 17
